Goal: Task Accomplishment & Management: Manage account settings

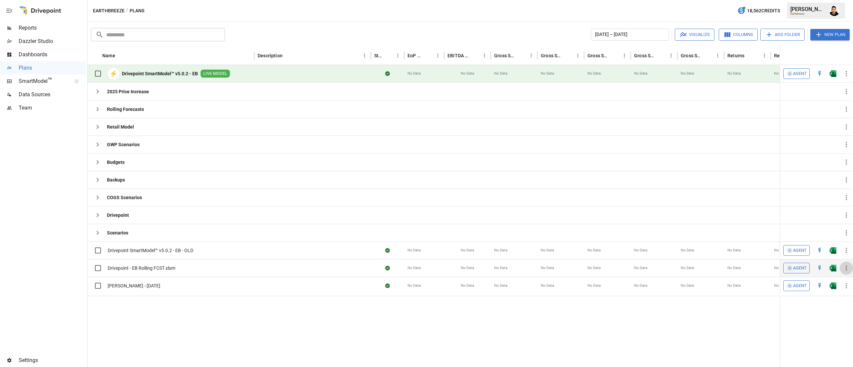
click at [846, 270] on icon "button" at bounding box center [846, 268] width 8 height 8
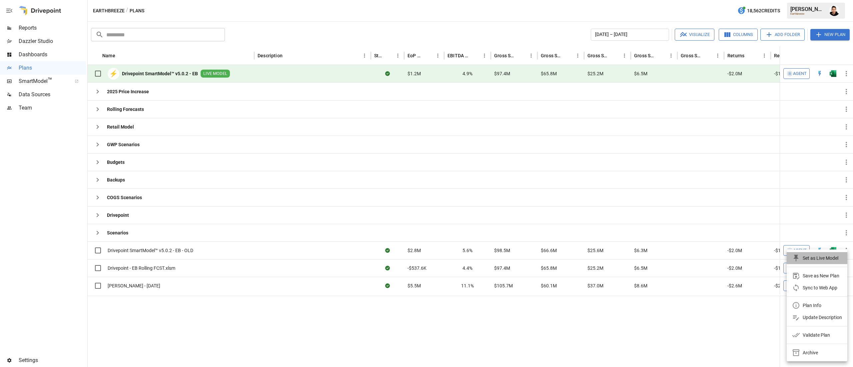
click at [828, 262] on div "Set as Live Model" at bounding box center [820, 258] width 36 height 8
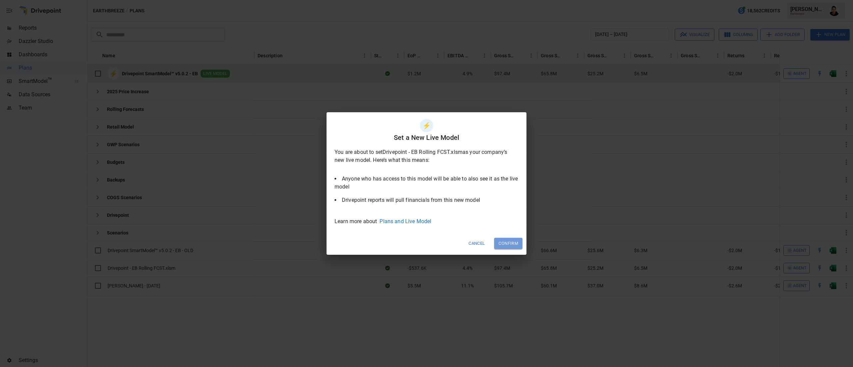
click at [509, 243] on button "Confirm" at bounding box center [508, 243] width 28 height 11
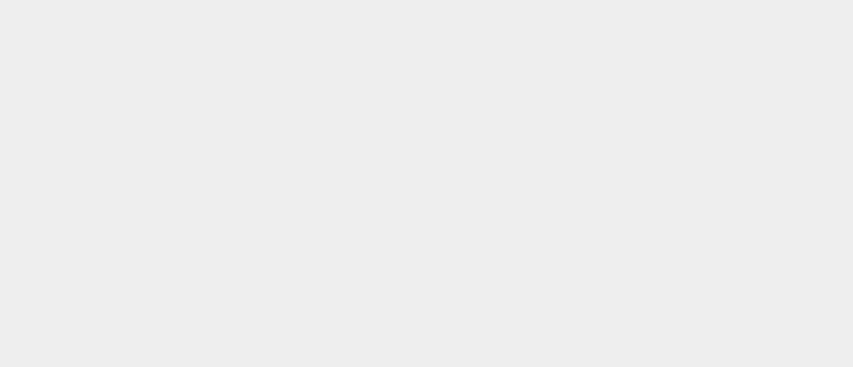
click at [533, 0] on html at bounding box center [426, 0] width 853 height 0
